Goal: Transaction & Acquisition: Purchase product/service

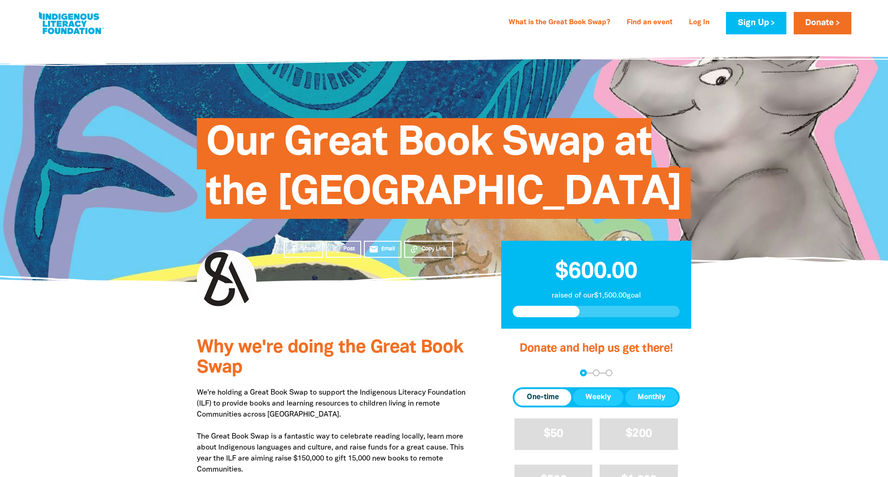
drag, startPoint x: 762, startPoint y: 108, endPoint x: 758, endPoint y: 205, distance: 96.6
click at [758, 205] on div at bounding box center [444, 161] width 888 height 241
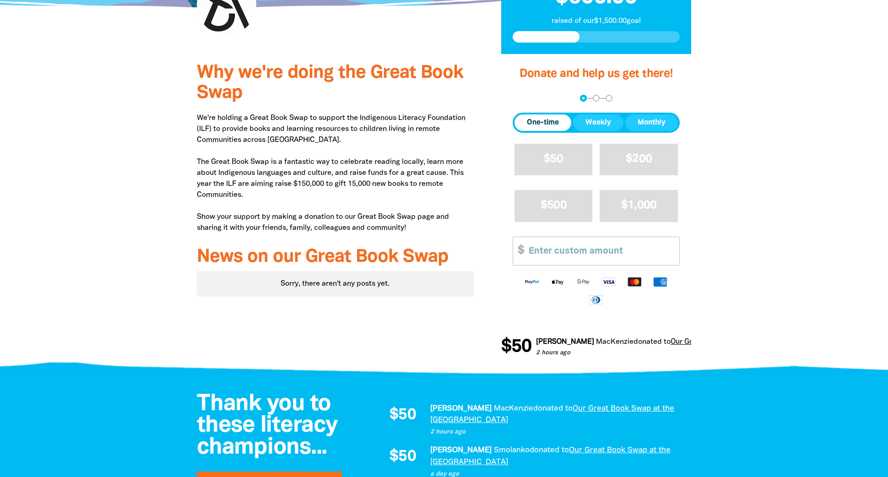
scroll to position [229, 0]
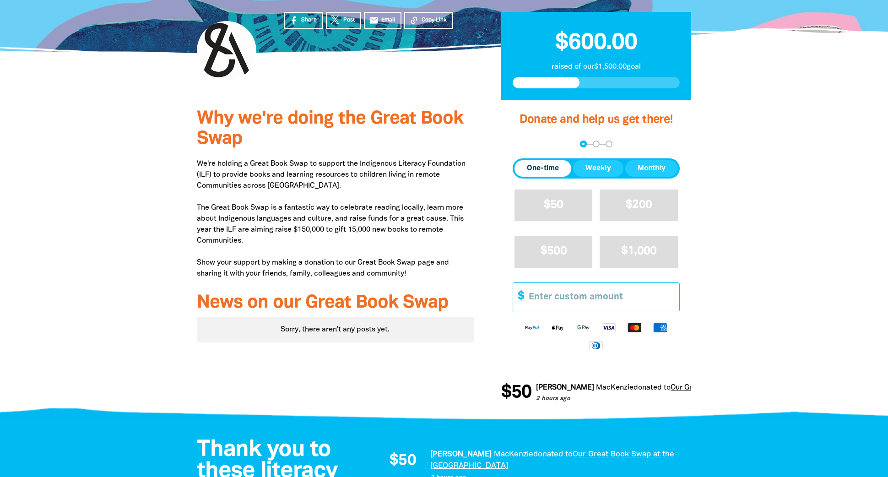
click at [552, 311] on input "Other Amount" at bounding box center [600, 297] width 157 height 28
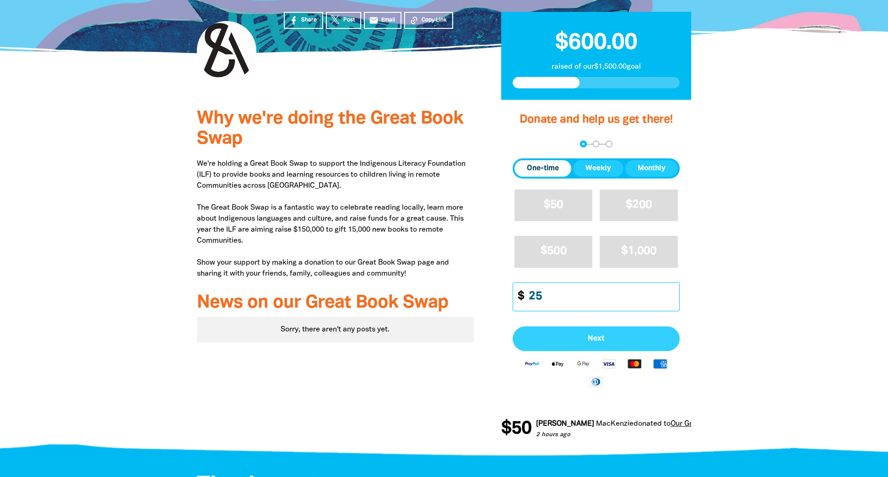
type input "25"
click at [593, 351] on button "Next" at bounding box center [595, 338] width 167 height 25
select select "AU"
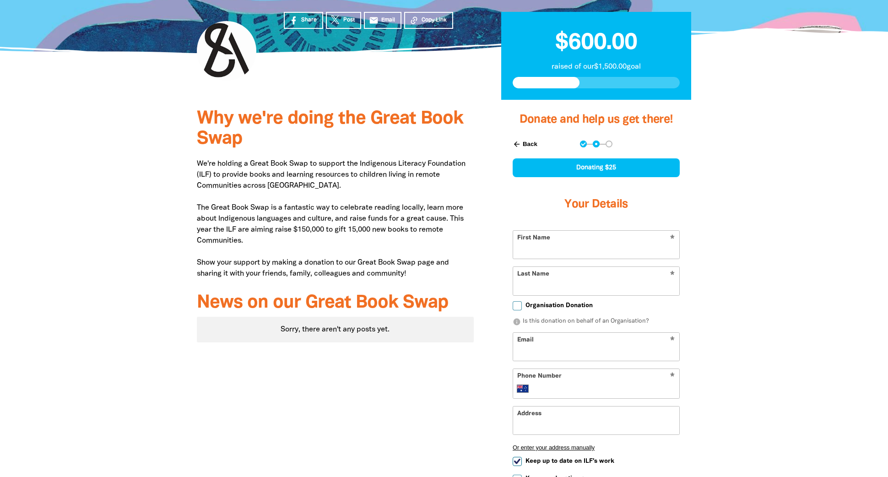
click at [581, 259] on input "First Name" at bounding box center [596, 245] width 166 height 28
type input "[PERSON_NAME]"
type input "Wolfe"
type input "laura.wolfe@sa.gov.au"
type input "+61 403 294 710"
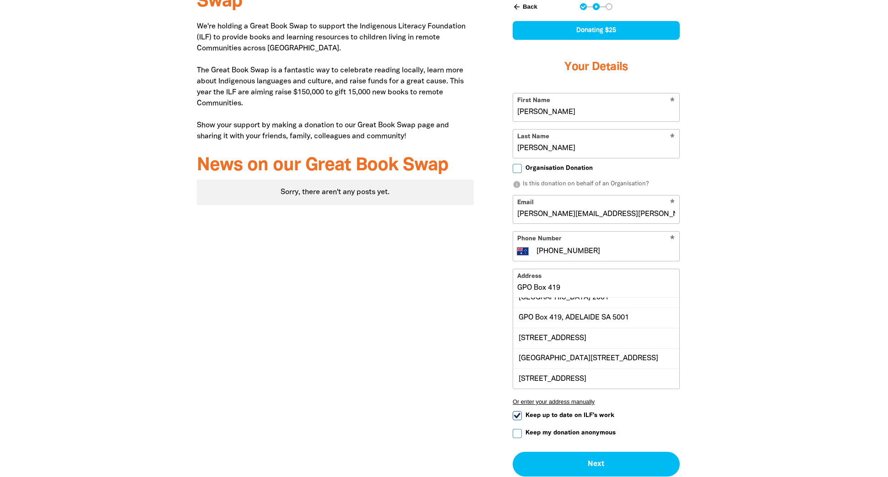
scroll to position [40, 0]
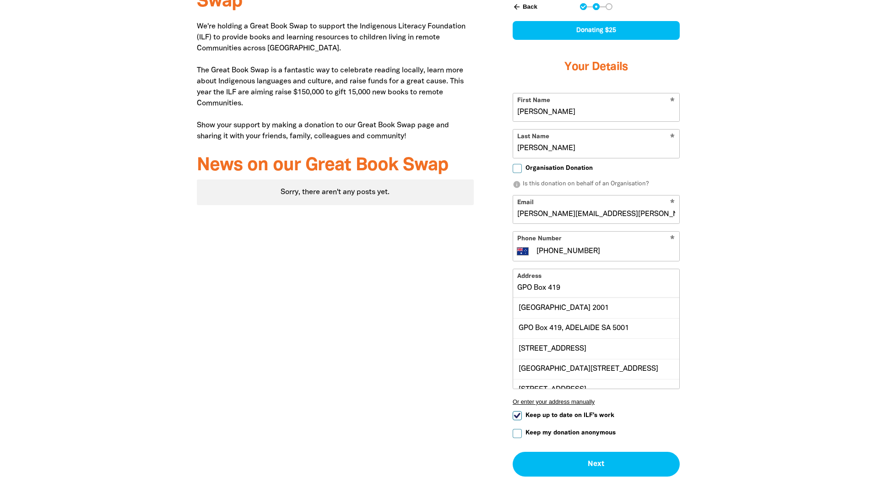
click at [611, 257] on input "+61 403 294 710" at bounding box center [605, 251] width 140 height 11
click at [575, 338] on div "GPO Box 419, ADELAIDE SA 5001" at bounding box center [596, 328] width 166 height 20
type input "GPO Box 419, ADELAIDE SA 5001"
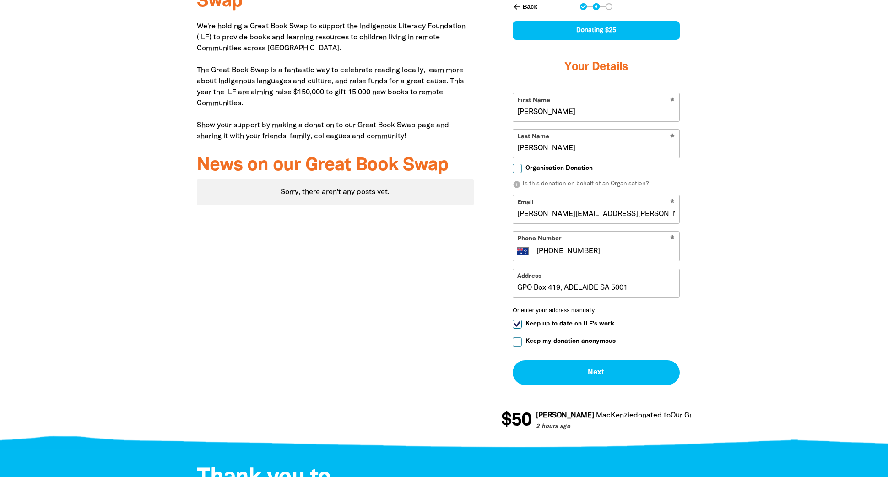
scroll to position [458, 0]
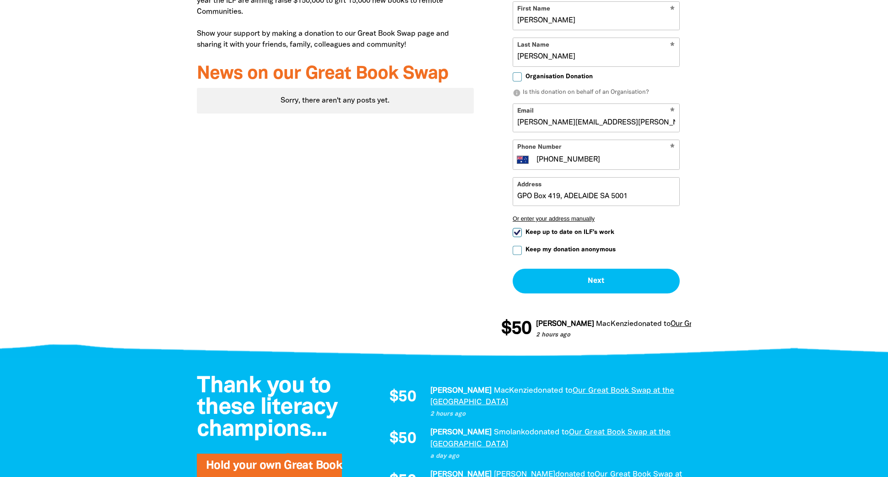
click at [521, 237] on input "Keep up to date on ILF's work" at bounding box center [516, 232] width 9 height 9
checkbox input "false"
drag, startPoint x: 537, startPoint y: 107, endPoint x: 499, endPoint y: 108, distance: 38.0
click at [499, 108] on div "Donate and help us get there! arrow_back Back Step 1 Step 2 Step 3 Donating $25…" at bounding box center [595, 111] width 217 height 481
type input "W"
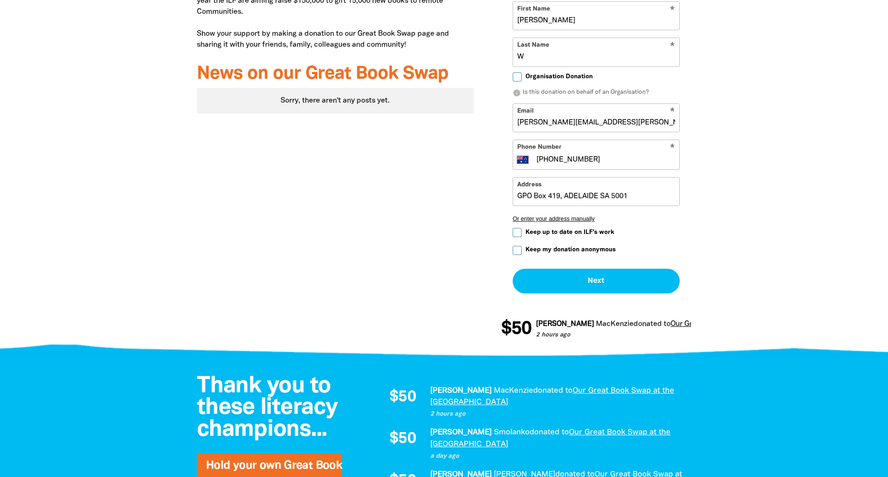
click at [738, 313] on div at bounding box center [444, 111] width 888 height 481
click at [600, 293] on button "Next chevron_right" at bounding box center [595, 281] width 167 height 25
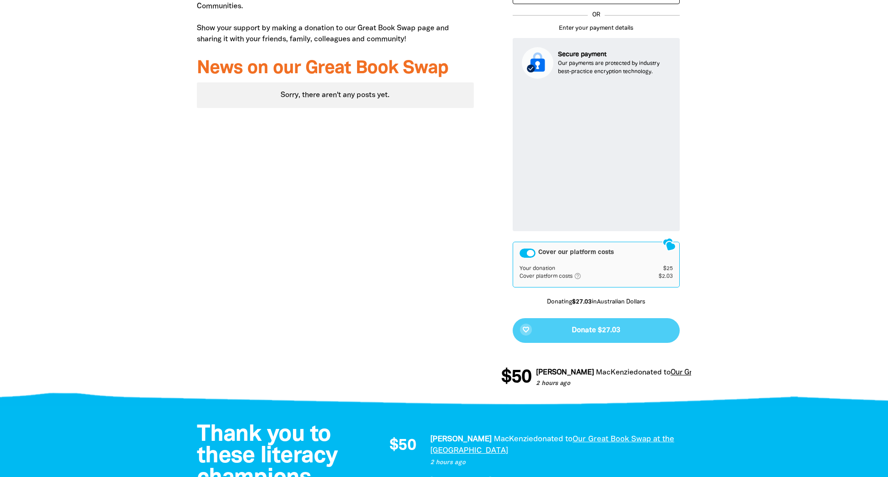
scroll to position [509, 0]
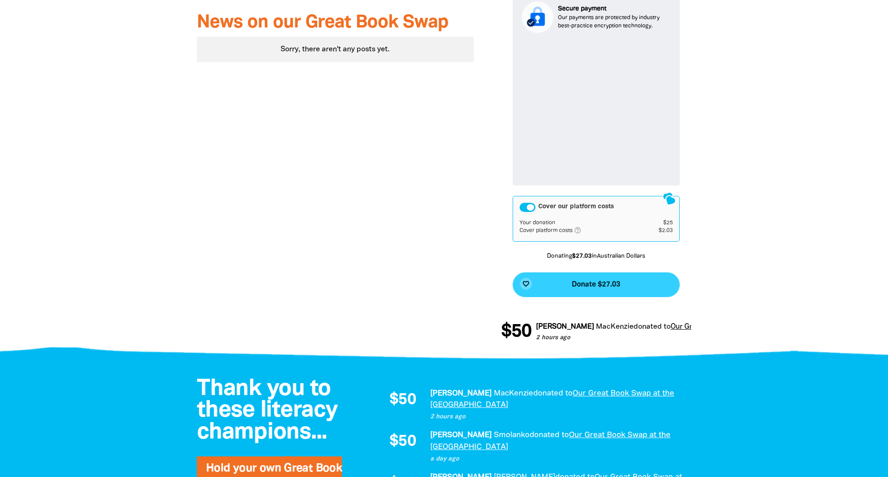
click at [622, 297] on button "favorite_border Donate $27.03" at bounding box center [595, 284] width 167 height 25
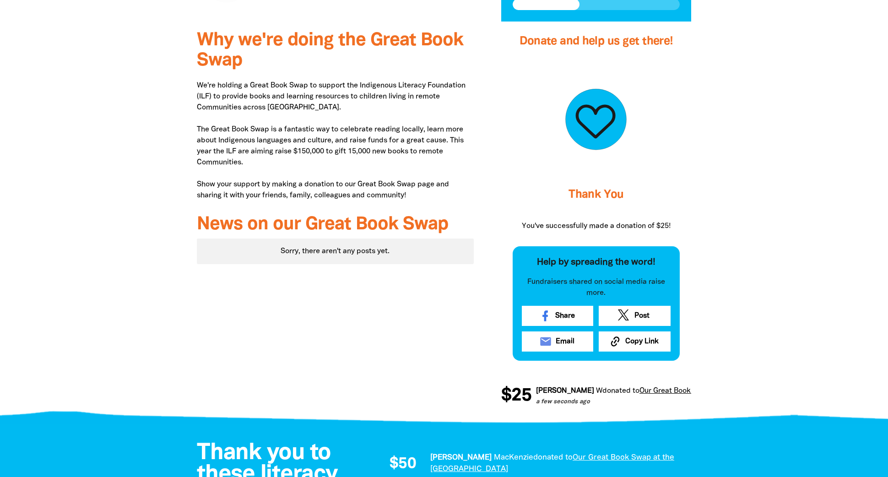
scroll to position [124, 0]
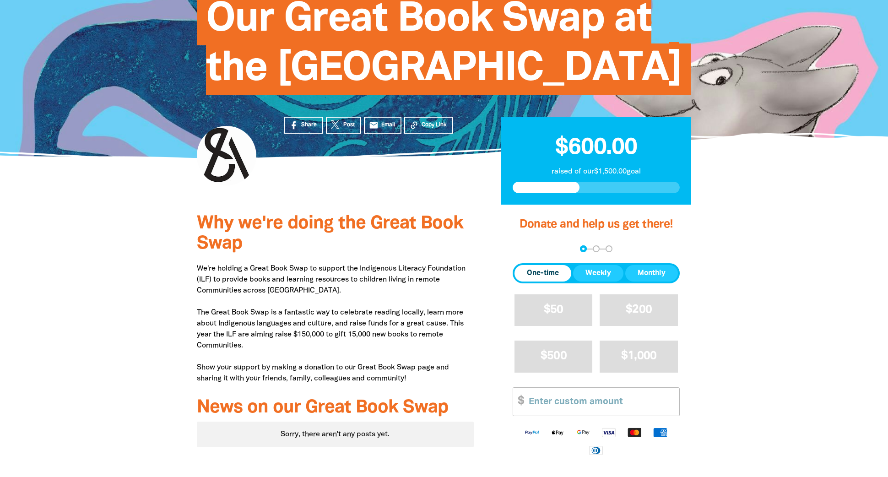
scroll to position [261, 0]
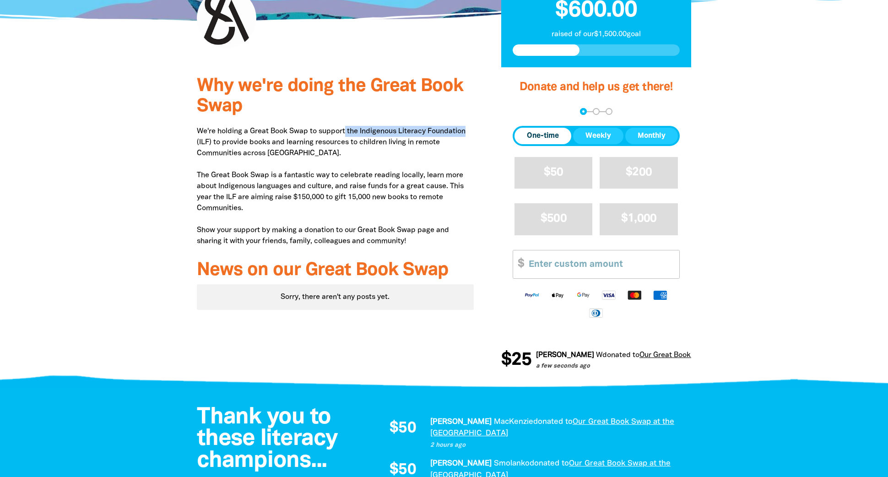
drag, startPoint x: 348, startPoint y: 181, endPoint x: 469, endPoint y: 185, distance: 120.9
click at [469, 185] on p "We're holding a Great Book Swap to support the Indigenous Literacy Foundation (…" at bounding box center [335, 186] width 277 height 121
copy p "the Indigenous Literacy Foundation"
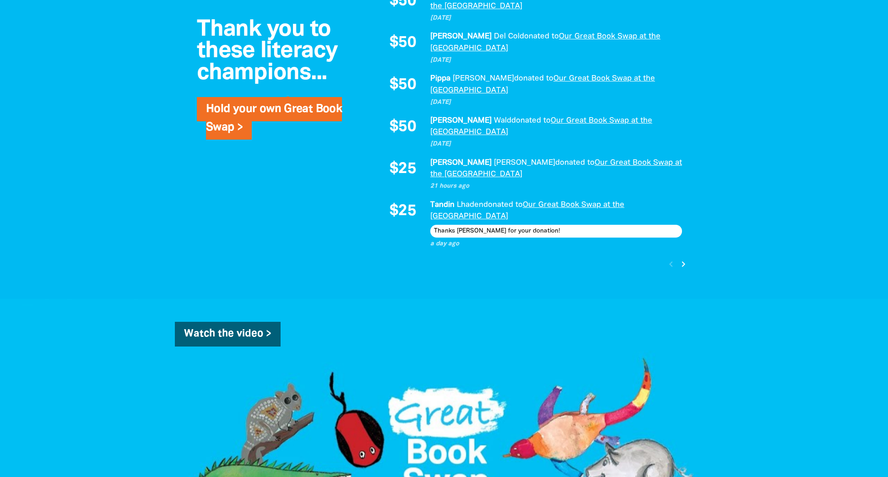
scroll to position [902, 0]
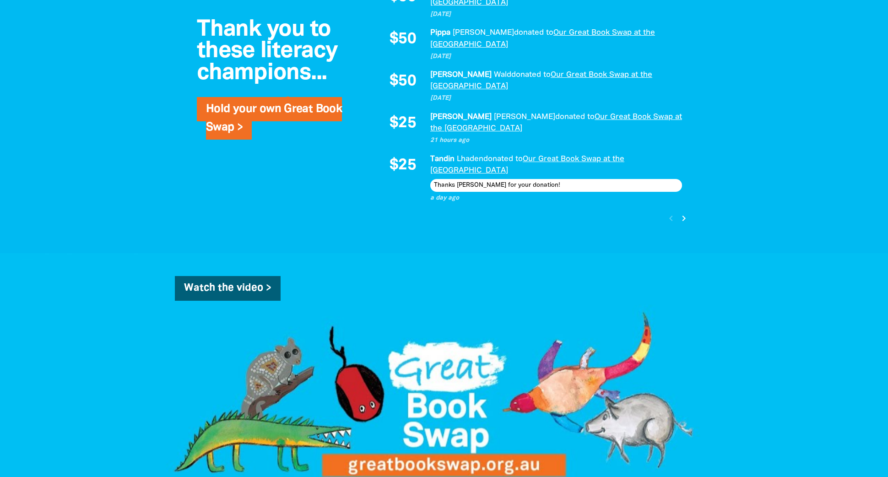
click at [683, 224] on icon "chevron_right" at bounding box center [683, 218] width 11 height 11
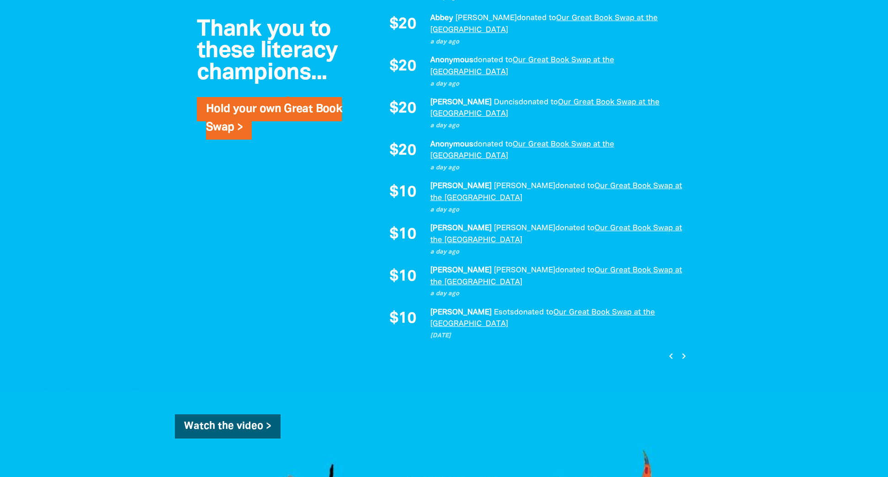
scroll to position [800, 0]
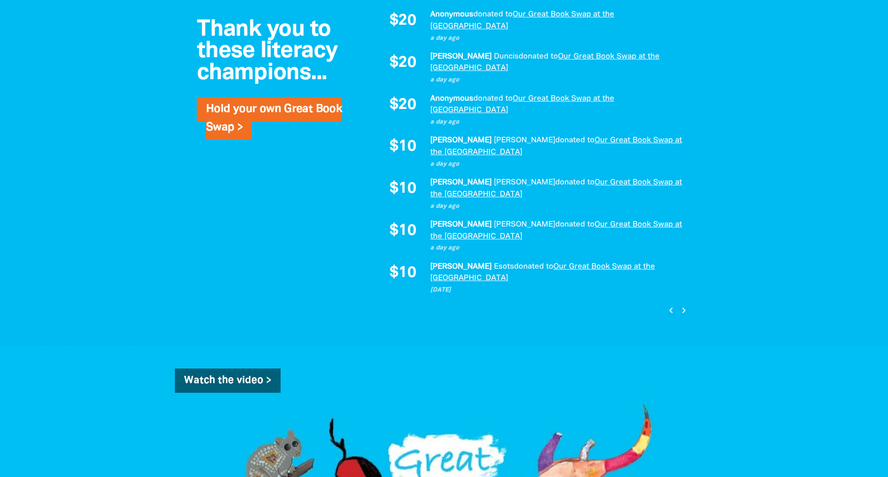
click at [684, 316] on icon "chevron_right" at bounding box center [683, 310] width 11 height 11
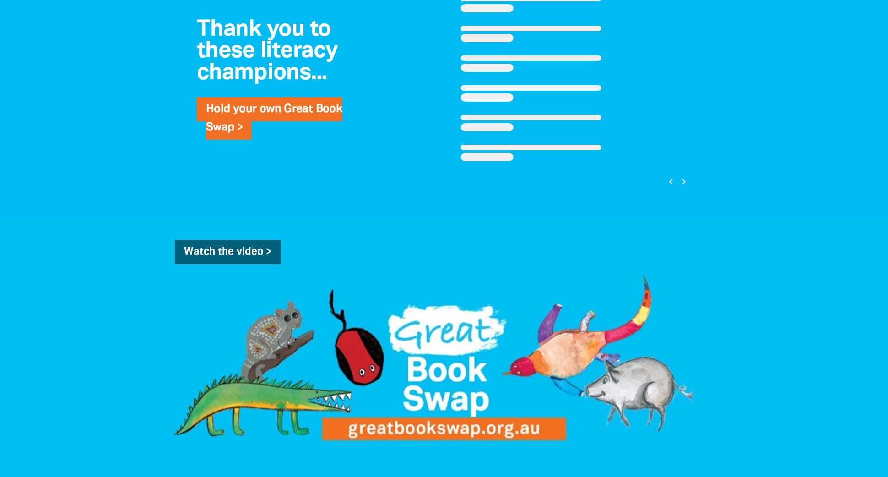
scroll to position [533, 0]
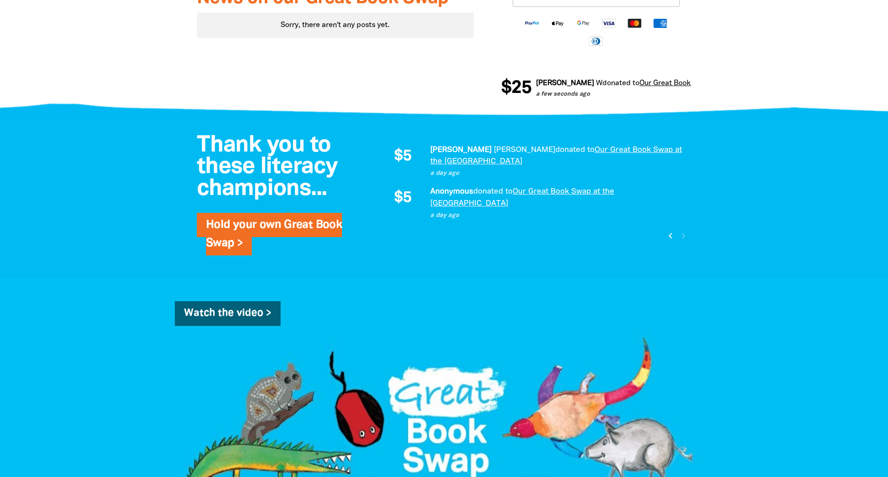
click at [670, 241] on icon "chevron_left" at bounding box center [670, 235] width 11 height 11
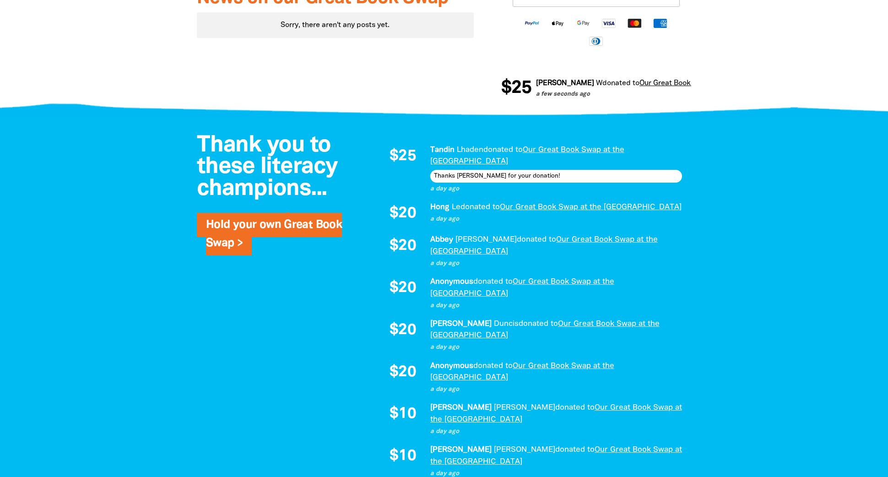
scroll to position [709, 0]
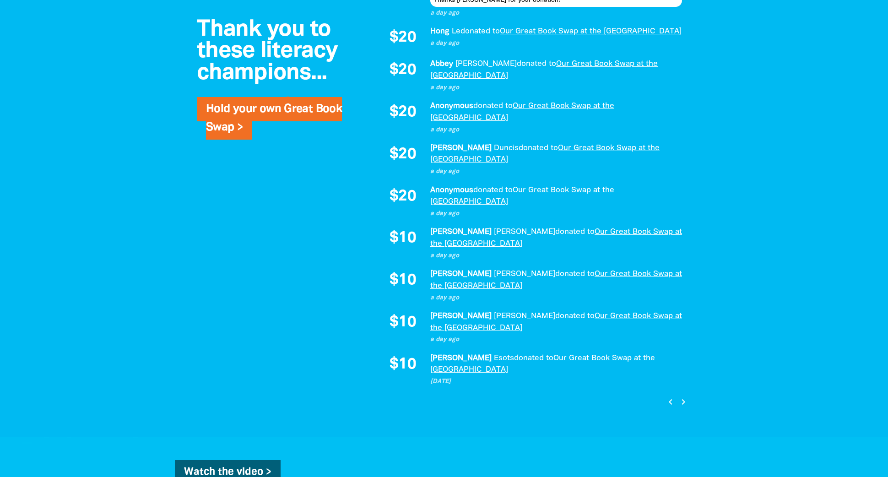
click at [668, 407] on icon "chevron_left" at bounding box center [670, 401] width 11 height 11
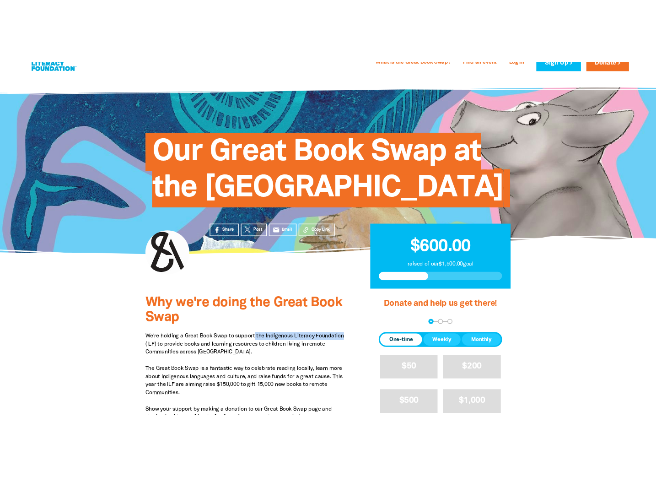
scroll to position [0, 0]
